Goal: Transaction & Acquisition: Download file/media

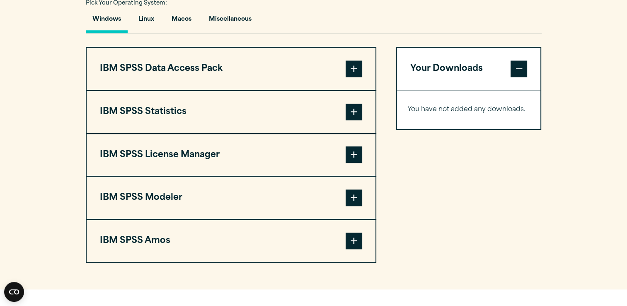
scroll to position [634, 0]
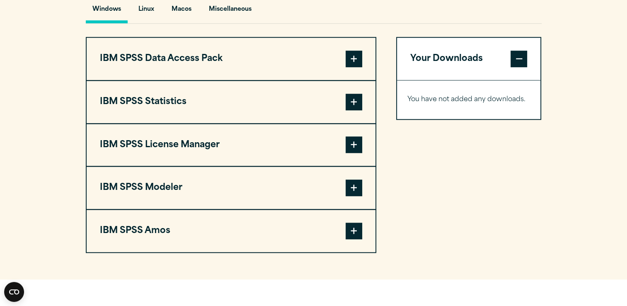
click at [239, 95] on button "IBM SPSS Statistics" at bounding box center [231, 102] width 289 height 42
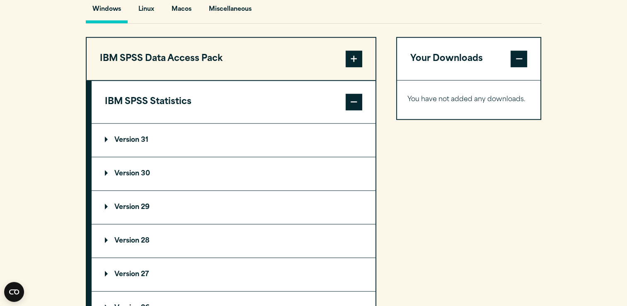
scroll to position [649, 0]
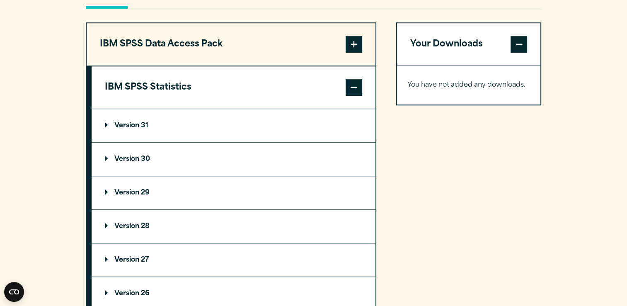
click at [139, 210] on summary "Version 28" at bounding box center [234, 226] width 284 height 33
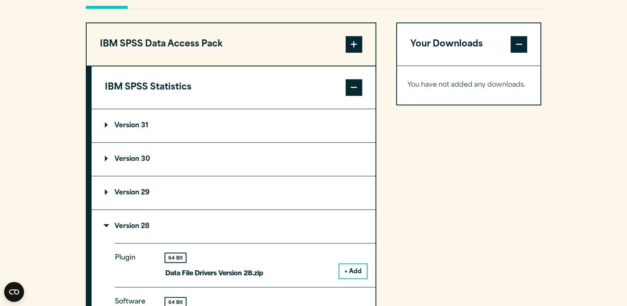
click at [147, 193] on p "Version 29" at bounding box center [127, 192] width 45 height 7
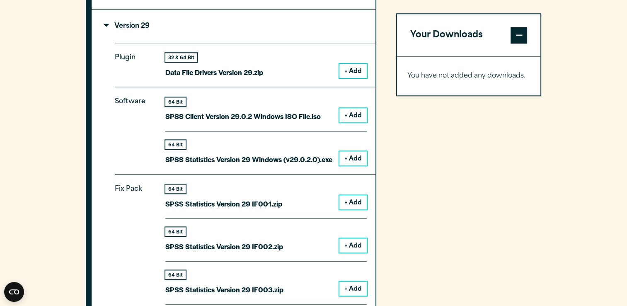
scroll to position [790, 0]
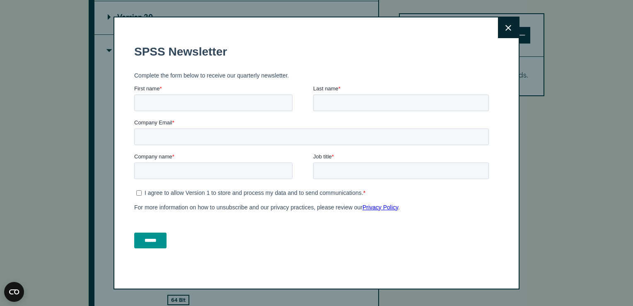
click at [500, 32] on button "Close" at bounding box center [508, 27] width 21 height 21
click at [499, 31] on button "Close" at bounding box center [508, 27] width 21 height 21
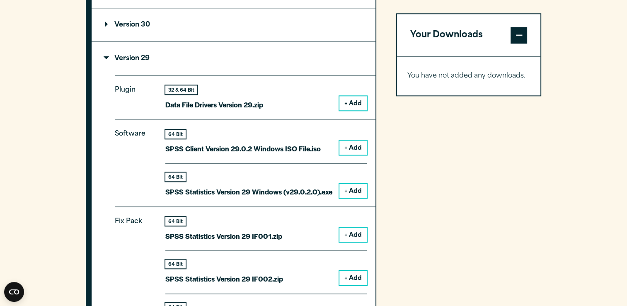
scroll to position [742, 0]
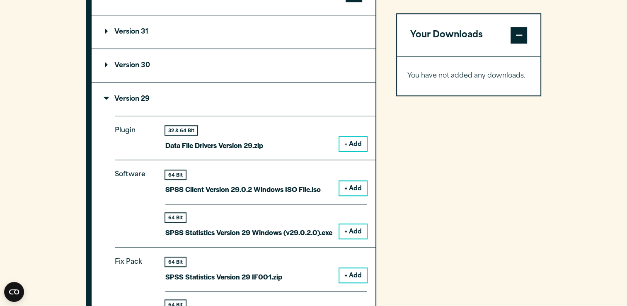
click at [348, 229] on button "+ Add" at bounding box center [352, 231] width 27 height 14
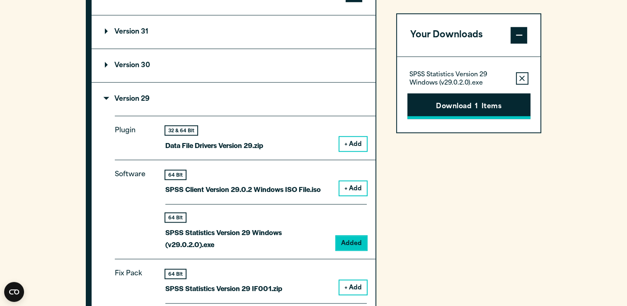
click at [455, 102] on button "Download 1 Items" at bounding box center [468, 106] width 123 height 26
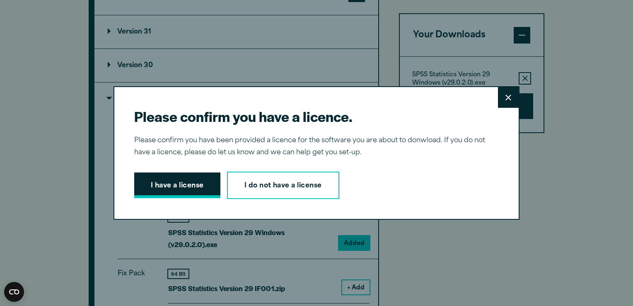
click at [181, 182] on button "I have a license" at bounding box center [177, 185] width 86 height 26
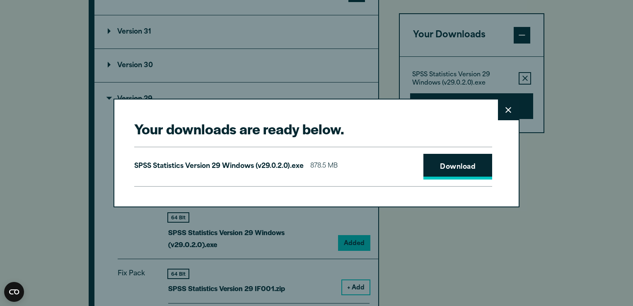
click at [432, 164] on link "Download" at bounding box center [457, 167] width 69 height 26
click at [343, 43] on div "Your downloads are ready below. Close SPSS Statistics Version 29 Windows (v29.0…" at bounding box center [316, 153] width 633 height 306
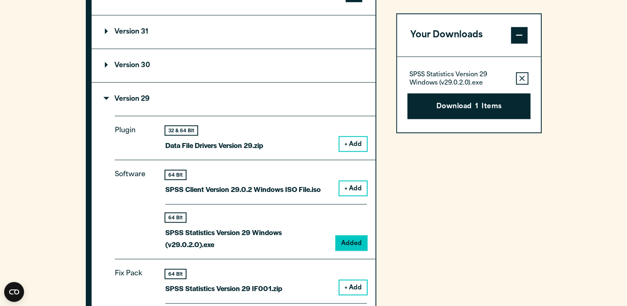
drag, startPoint x: 343, startPoint y: 43, endPoint x: 340, endPoint y: 55, distance: 12.5
click at [340, 55] on div "Your downloads are ready below. Close SPSS Statistics Version 29 Windows (v29.0…" at bounding box center [313, 153] width 627 height 306
